Goal: Transaction & Acquisition: Purchase product/service

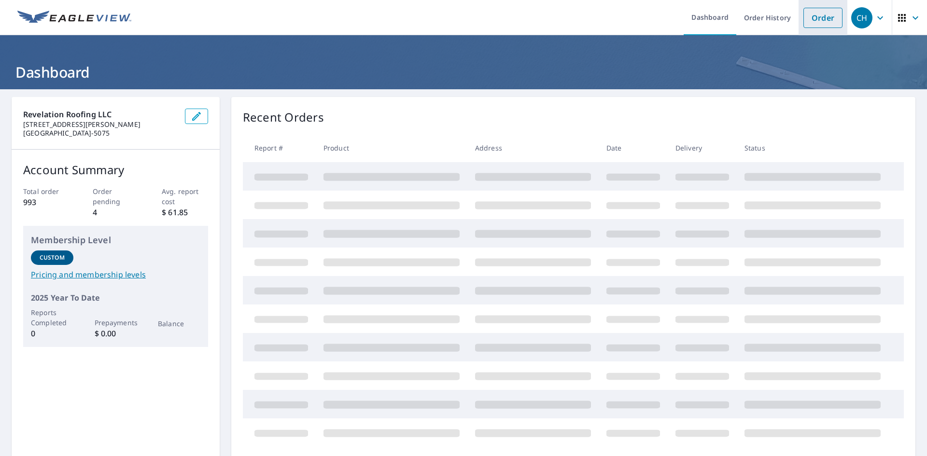
click at [819, 17] on link "Order" at bounding box center [822, 18] width 39 height 20
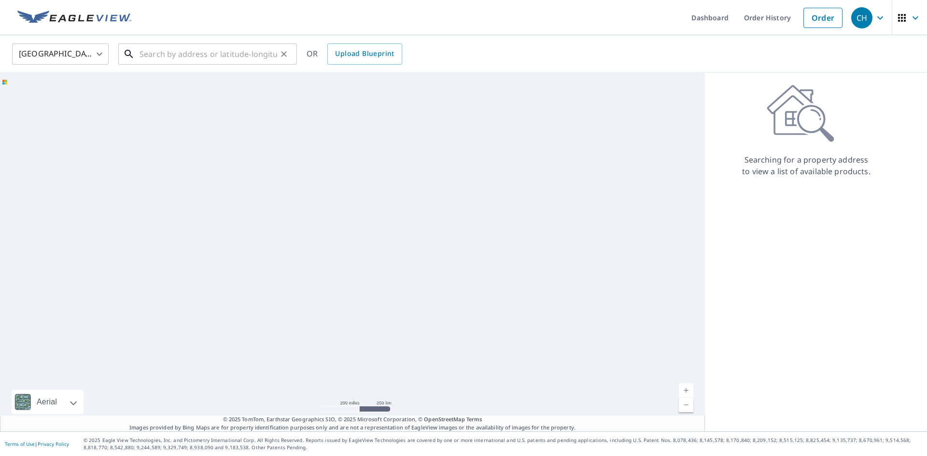
click at [238, 54] on input "text" at bounding box center [208, 54] width 138 height 27
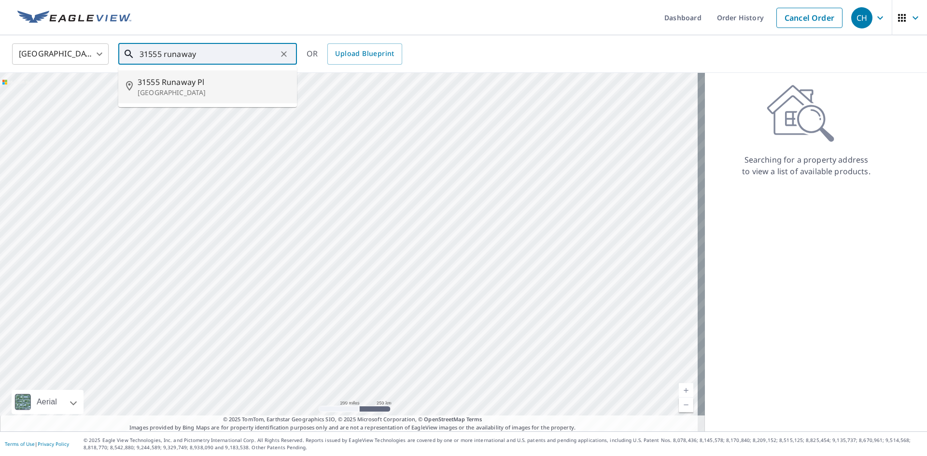
click at [223, 73] on li "[STREET_ADDRESS]" at bounding box center [207, 86] width 179 height 33
type input "[STREET_ADDRESS]"
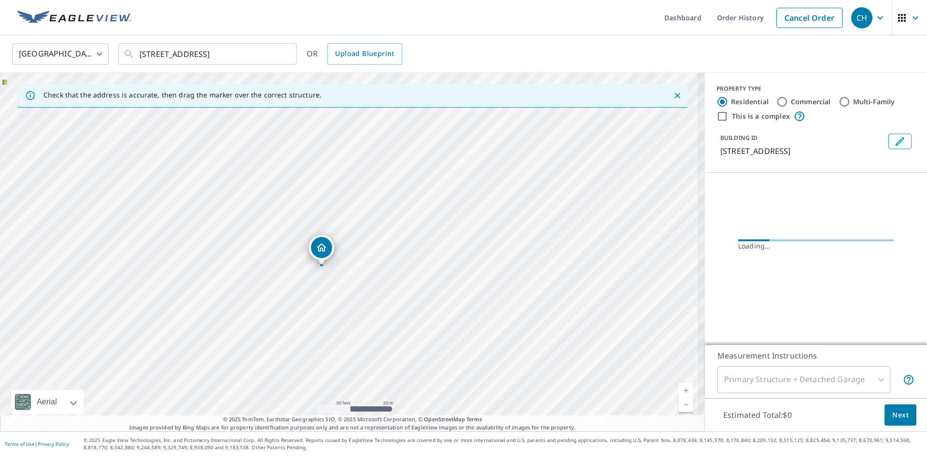
drag, startPoint x: 335, startPoint y: 258, endPoint x: 466, endPoint y: 420, distance: 208.7
click at [466, 420] on div "Check that the address is accurate, then drag the marker over the correct struc…" at bounding box center [352, 252] width 705 height 359
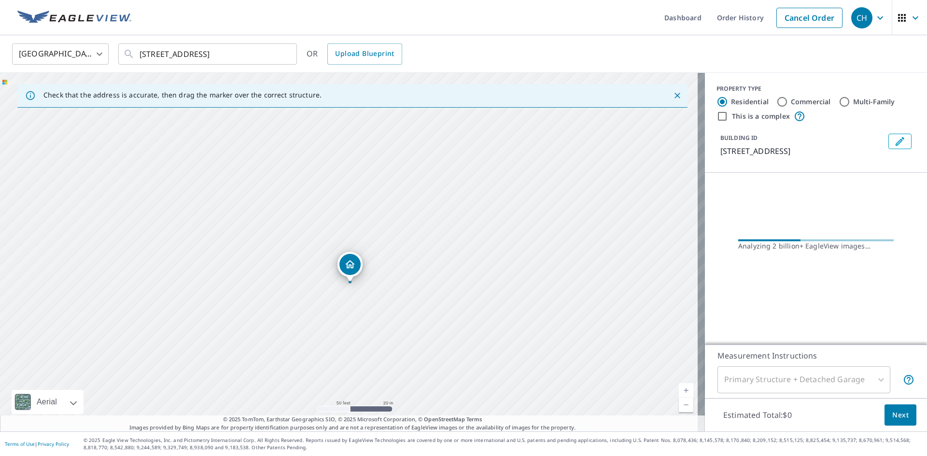
click at [455, 380] on div "[STREET_ADDRESS]" at bounding box center [352, 252] width 705 height 359
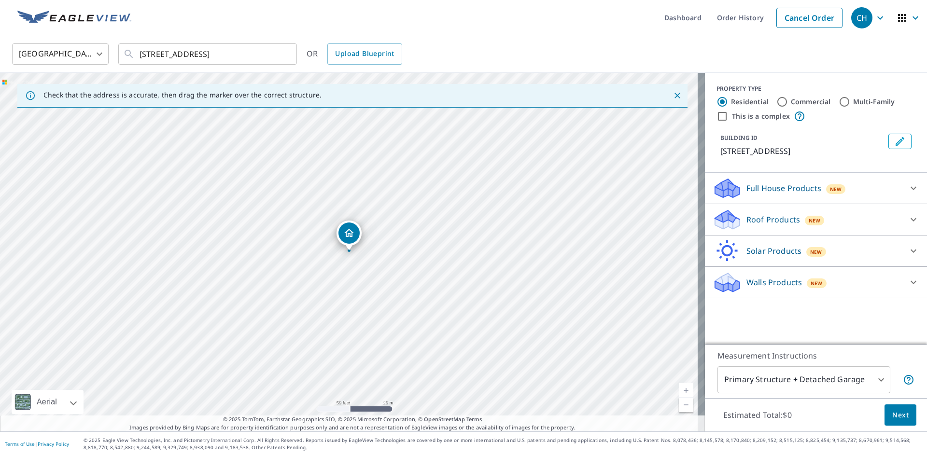
click at [865, 236] on div "Roof Products New Premium $46.5 QuickSquares™ $18 Gutter $13.75 Bid Perfect™ $18" at bounding box center [816, 219] width 222 height 31
click at [788, 231] on div "Roof Products New" at bounding box center [806, 220] width 189 height 23
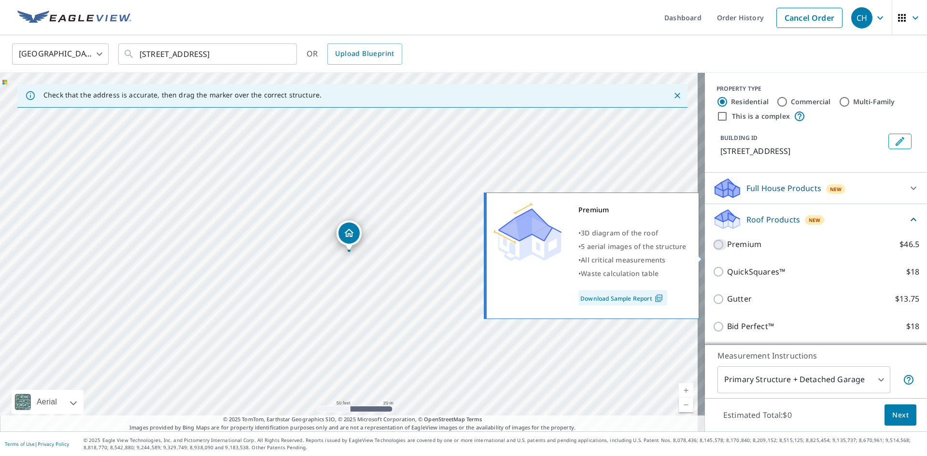
click at [714, 250] on input "Premium $46.5" at bounding box center [719, 245] width 14 height 12
checkbox input "true"
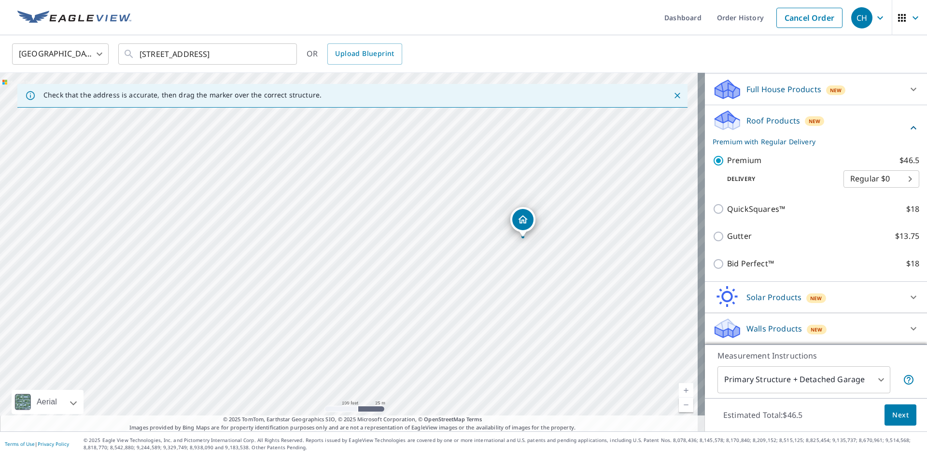
scroll to position [111, 0]
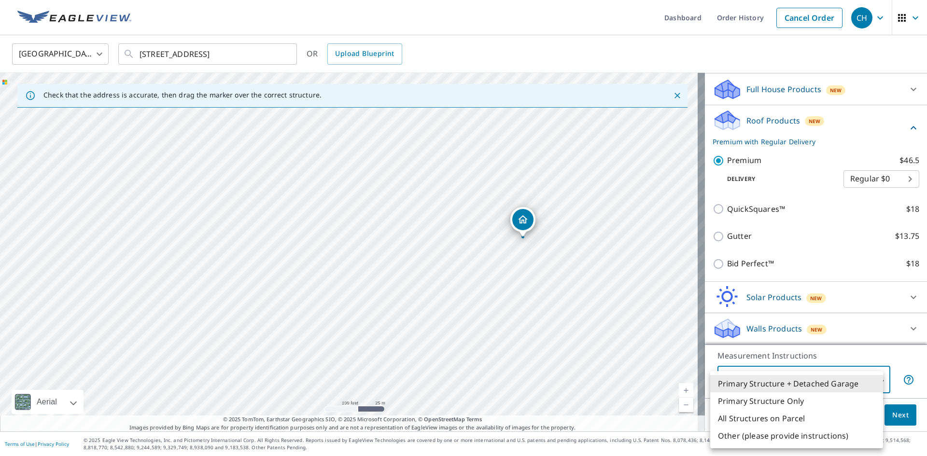
click at [829, 393] on body "CH CH Dashboard Order History Cancel Order CH [GEOGRAPHIC_DATA] [GEOGRAPHIC_DAT…" at bounding box center [463, 228] width 927 height 456
click at [813, 415] on li "All Structures on Parcel" at bounding box center [796, 418] width 173 height 17
type input "3"
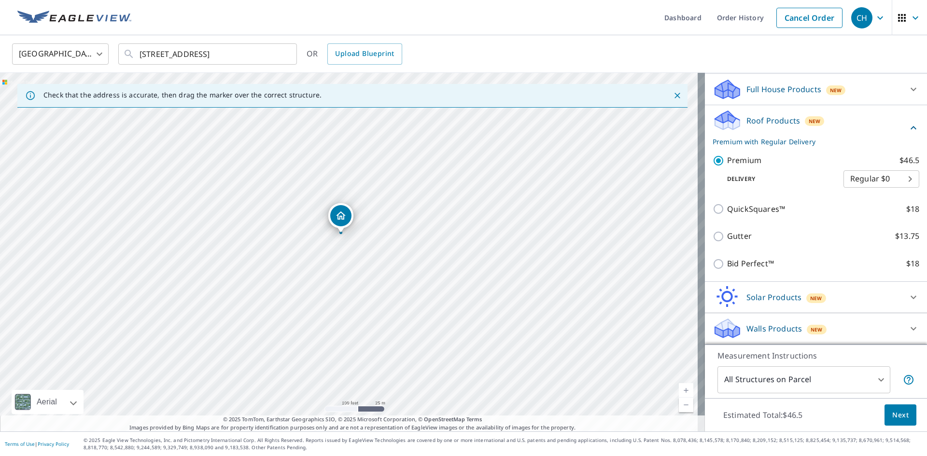
drag, startPoint x: 353, startPoint y: 235, endPoint x: 345, endPoint y: 217, distance: 19.7
click at [917, 415] on div "Estimated Total: $46.5 Next" at bounding box center [816, 415] width 222 height 34
click at [892, 415] on span "Next" at bounding box center [900, 415] width 16 height 12
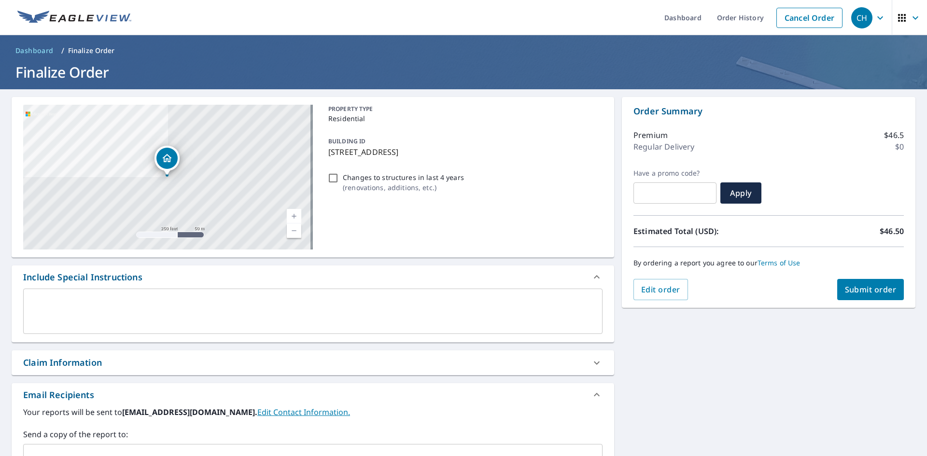
click at [875, 294] on span "Submit order" at bounding box center [871, 289] width 52 height 11
